Goal: Navigation & Orientation: Find specific page/section

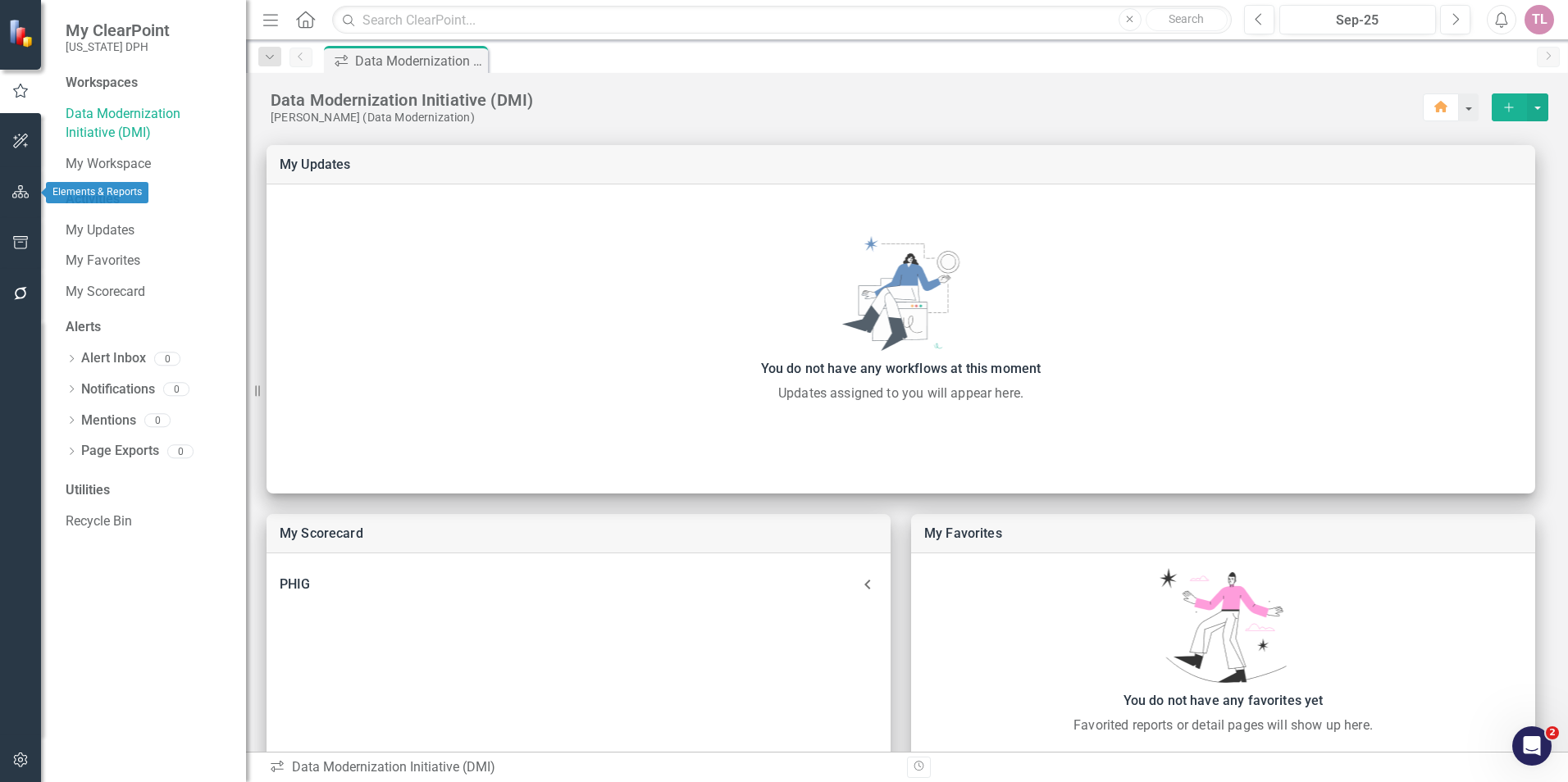
click at [29, 197] on button "button" at bounding box center [21, 193] width 37 height 35
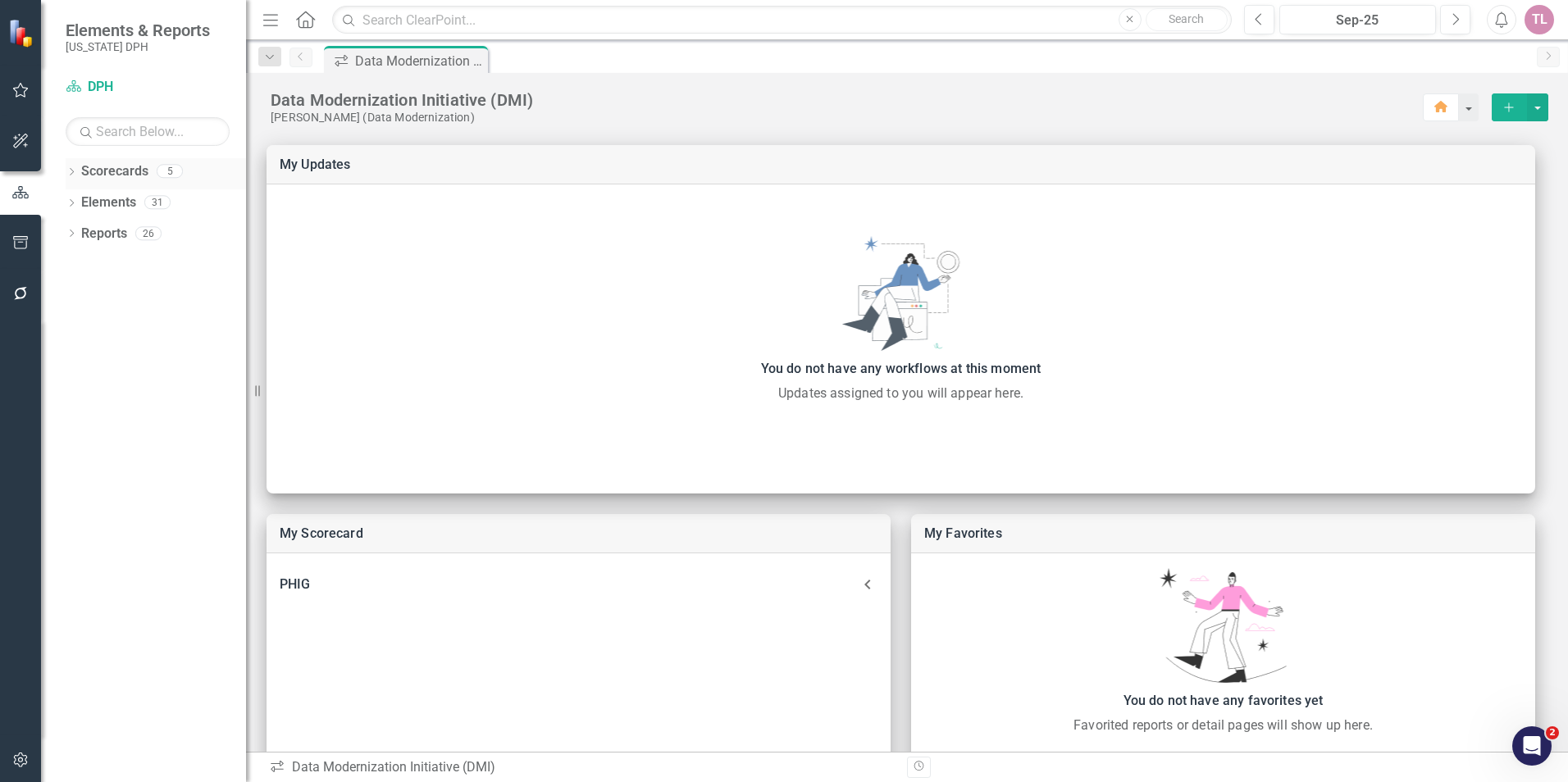
click at [122, 171] on link "Scorecards" at bounding box center [114, 171] width 67 height 19
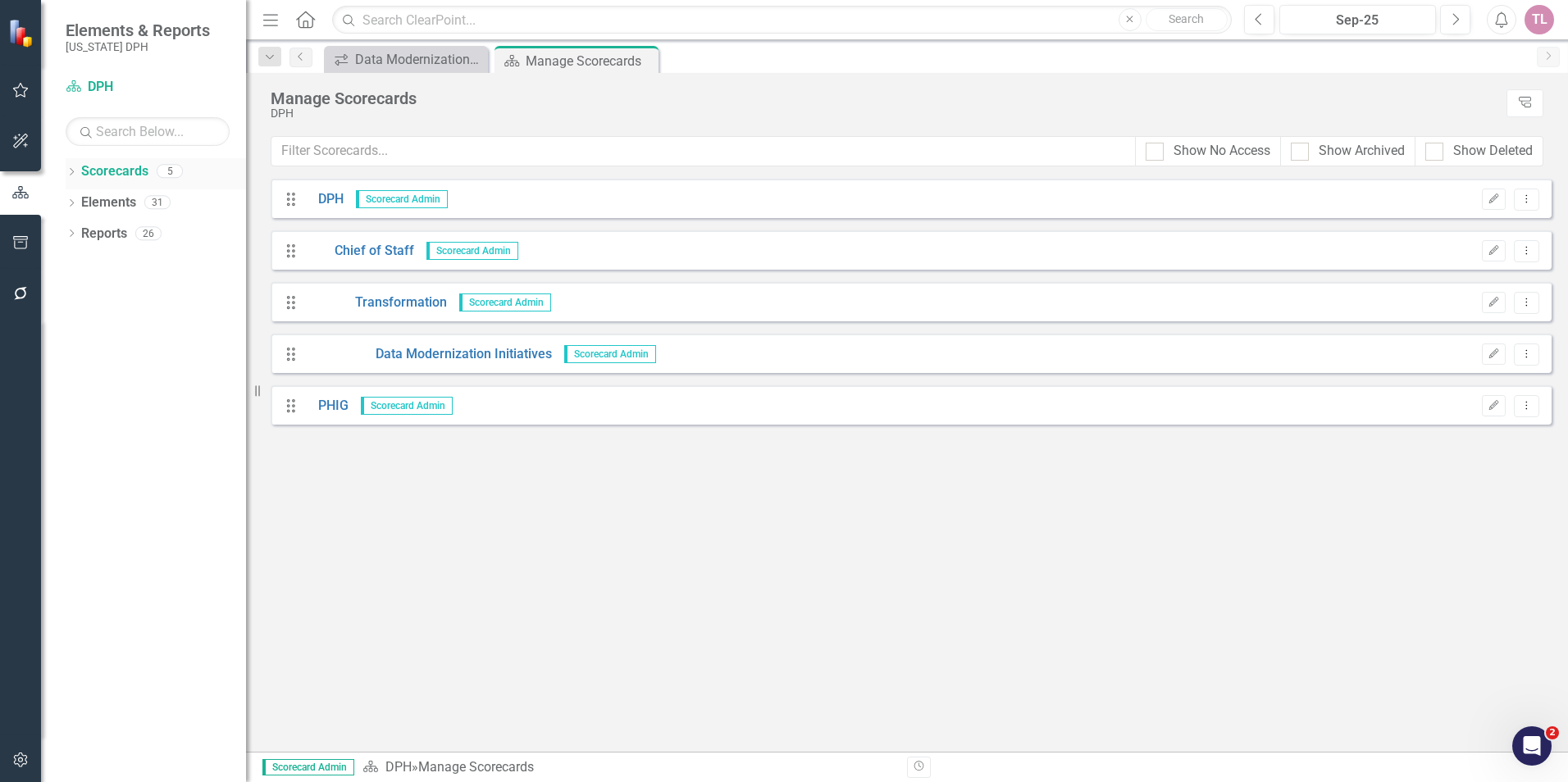
click at [74, 172] on icon "Dropdown" at bounding box center [71, 173] width 12 height 9
click at [469, 355] on link "Data Modernization Initiatives" at bounding box center [429, 354] width 246 height 19
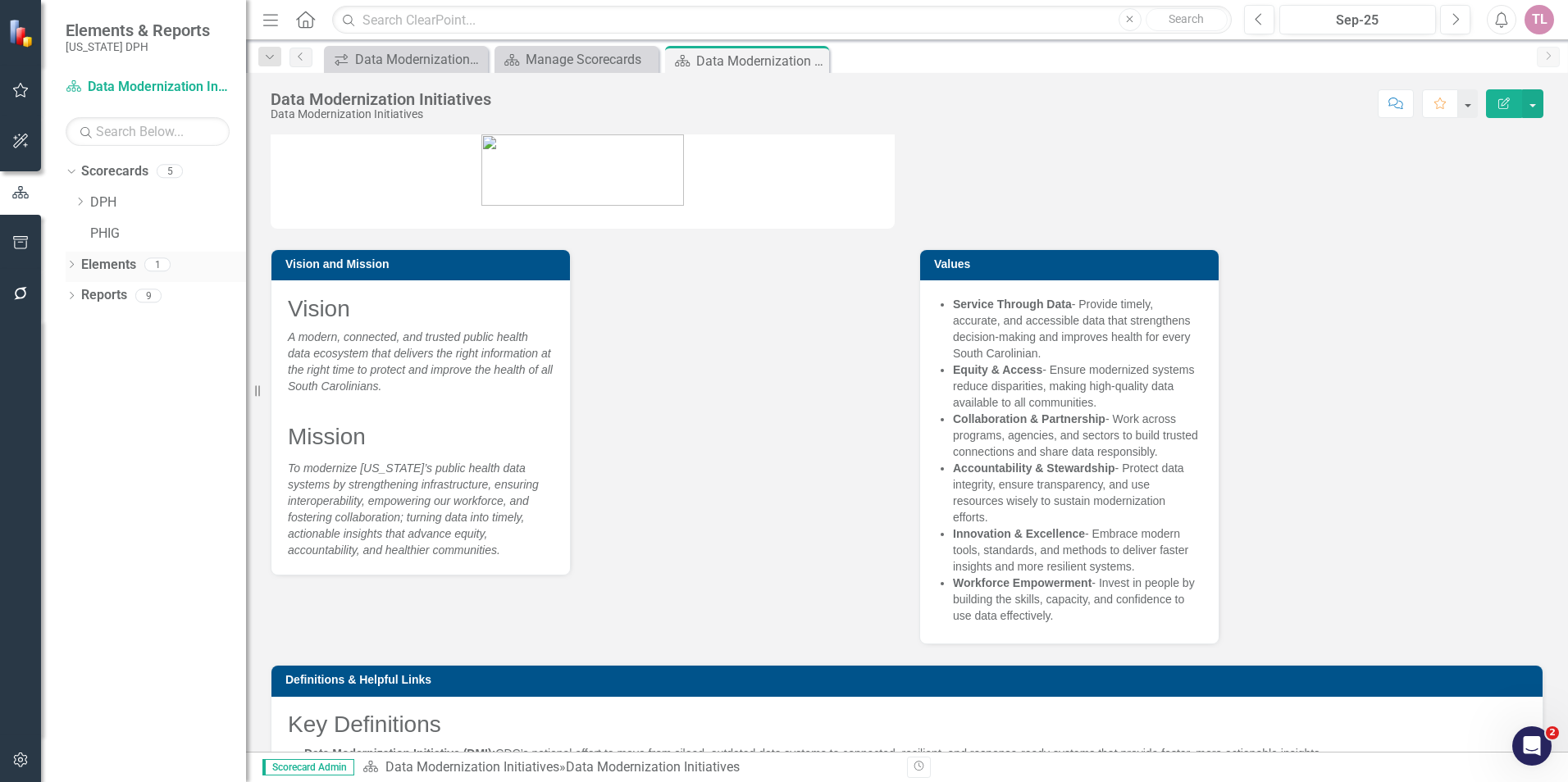
click at [69, 263] on icon "Dropdown" at bounding box center [71, 266] width 12 height 9
